Goal: Navigation & Orientation: Go to known website

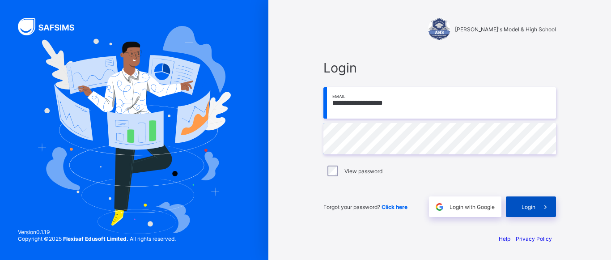
click at [527, 202] on div "Login" at bounding box center [531, 206] width 50 height 21
click at [335, 165] on div "View password" at bounding box center [440, 171] width 233 height 19
click at [528, 208] on span "Login" at bounding box center [529, 207] width 14 height 7
click at [515, 200] on div "Login" at bounding box center [531, 206] width 50 height 21
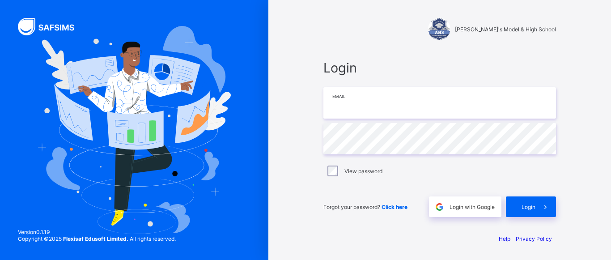
click at [353, 103] on input "email" at bounding box center [440, 102] width 233 height 31
type input "**********"
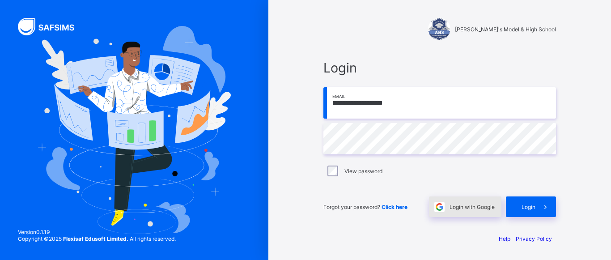
click at [463, 204] on span "Login with Google" at bounding box center [472, 207] width 45 height 7
click at [397, 206] on span "Click here" at bounding box center [395, 207] width 26 height 7
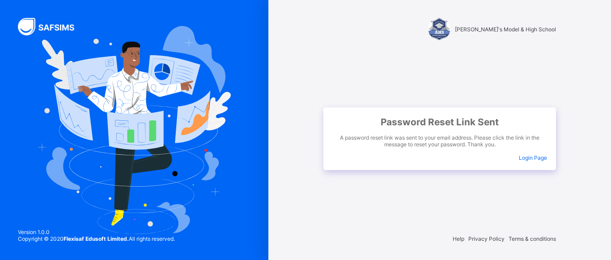
click at [530, 159] on span "Login Page" at bounding box center [533, 157] width 28 height 7
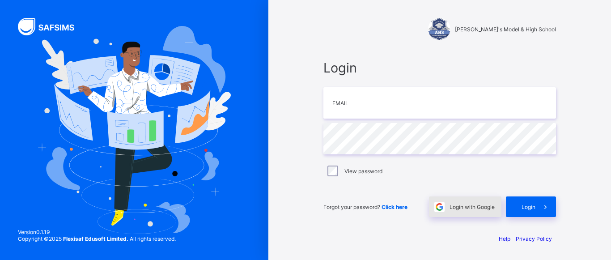
click at [469, 207] on span "Login with Google" at bounding box center [472, 207] width 45 height 7
drag, startPoint x: 363, startPoint y: 107, endPoint x: 358, endPoint y: 108, distance: 5.0
click at [362, 107] on input "email" at bounding box center [440, 102] width 233 height 31
type input "**********"
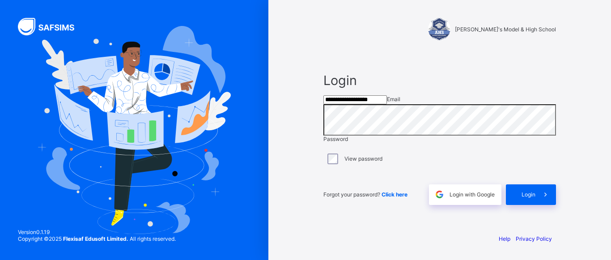
click at [333, 163] on div "View password" at bounding box center [440, 158] width 233 height 19
click at [525, 198] on span "Login" at bounding box center [529, 194] width 14 height 7
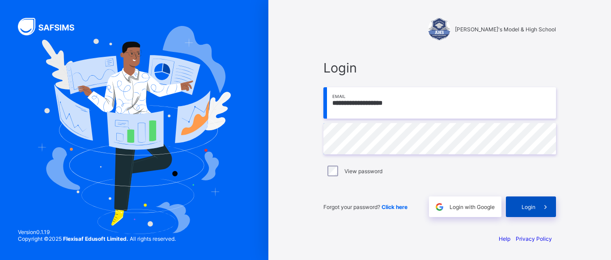
click at [527, 204] on span "Login" at bounding box center [529, 207] width 14 height 7
type input "**********"
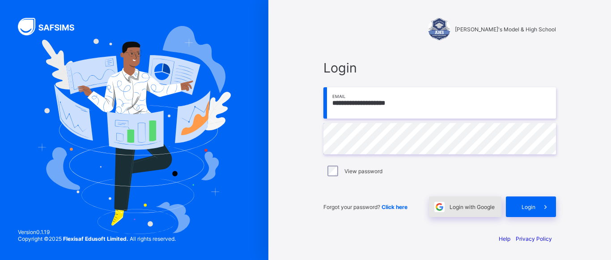
click at [458, 207] on span "Login with Google" at bounding box center [472, 207] width 45 height 7
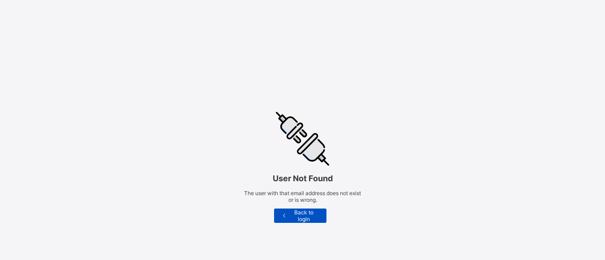
click at [308, 212] on span "Back to login" at bounding box center [304, 215] width 32 height 13
